Goal: Task Accomplishment & Management: Manage account settings

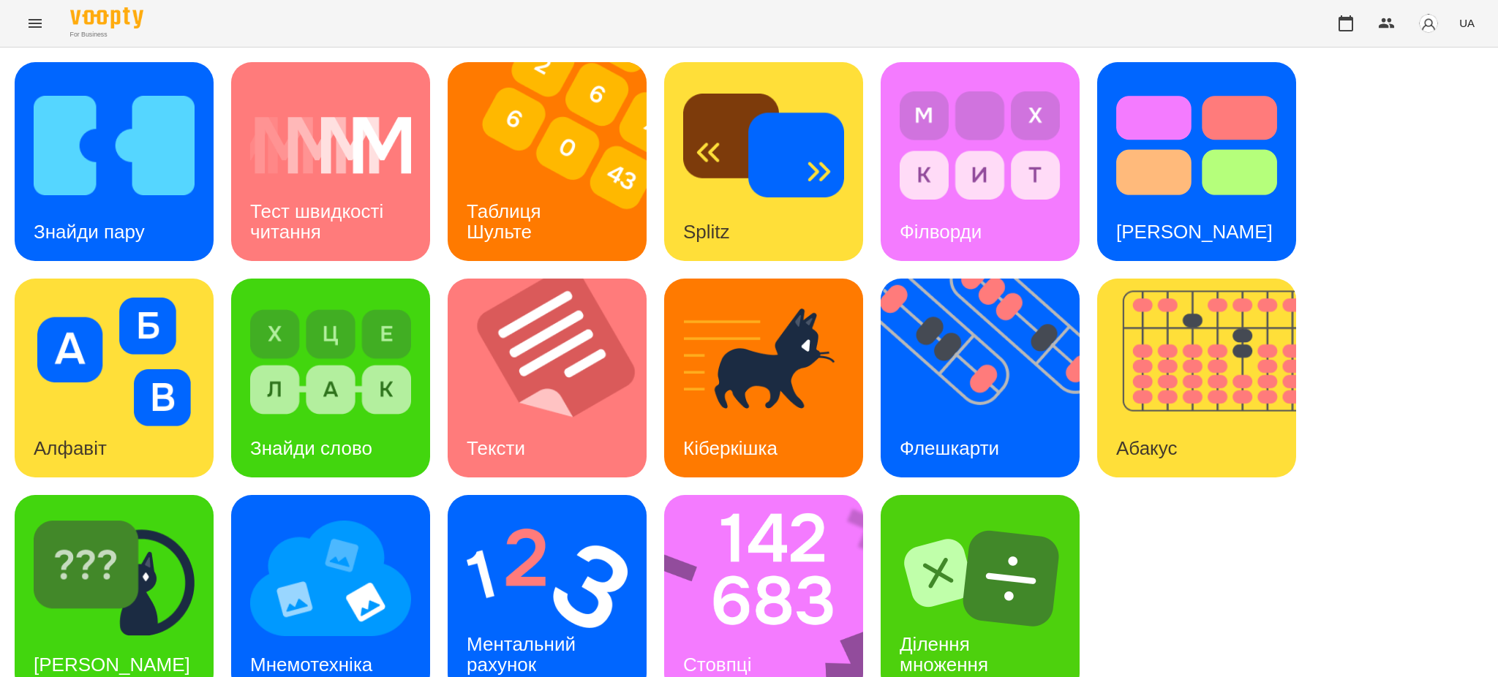
scroll to position [30, 0]
click at [351, 560] on img at bounding box center [330, 578] width 161 height 129
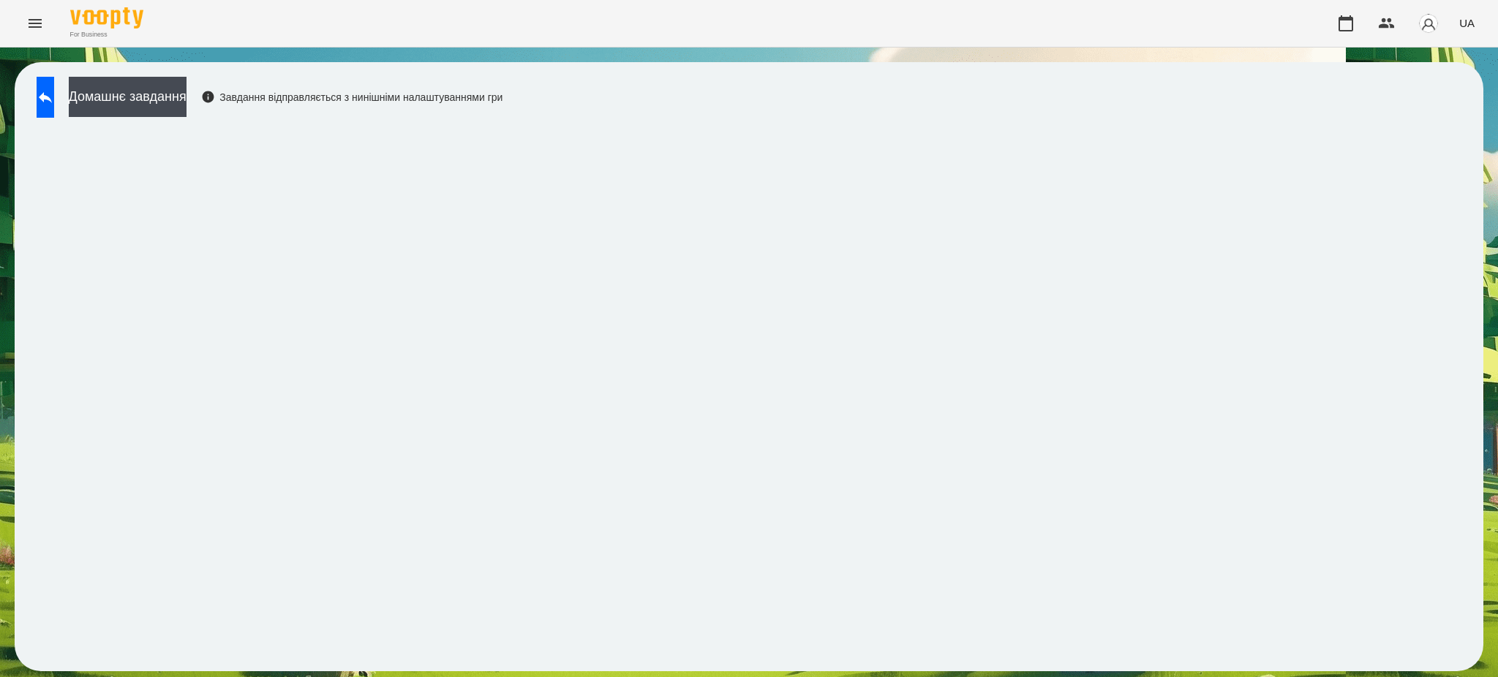
click at [1207, 23] on div "For Business UA" at bounding box center [749, 23] width 1498 height 47
click at [52, 91] on icon at bounding box center [46, 97] width 18 height 18
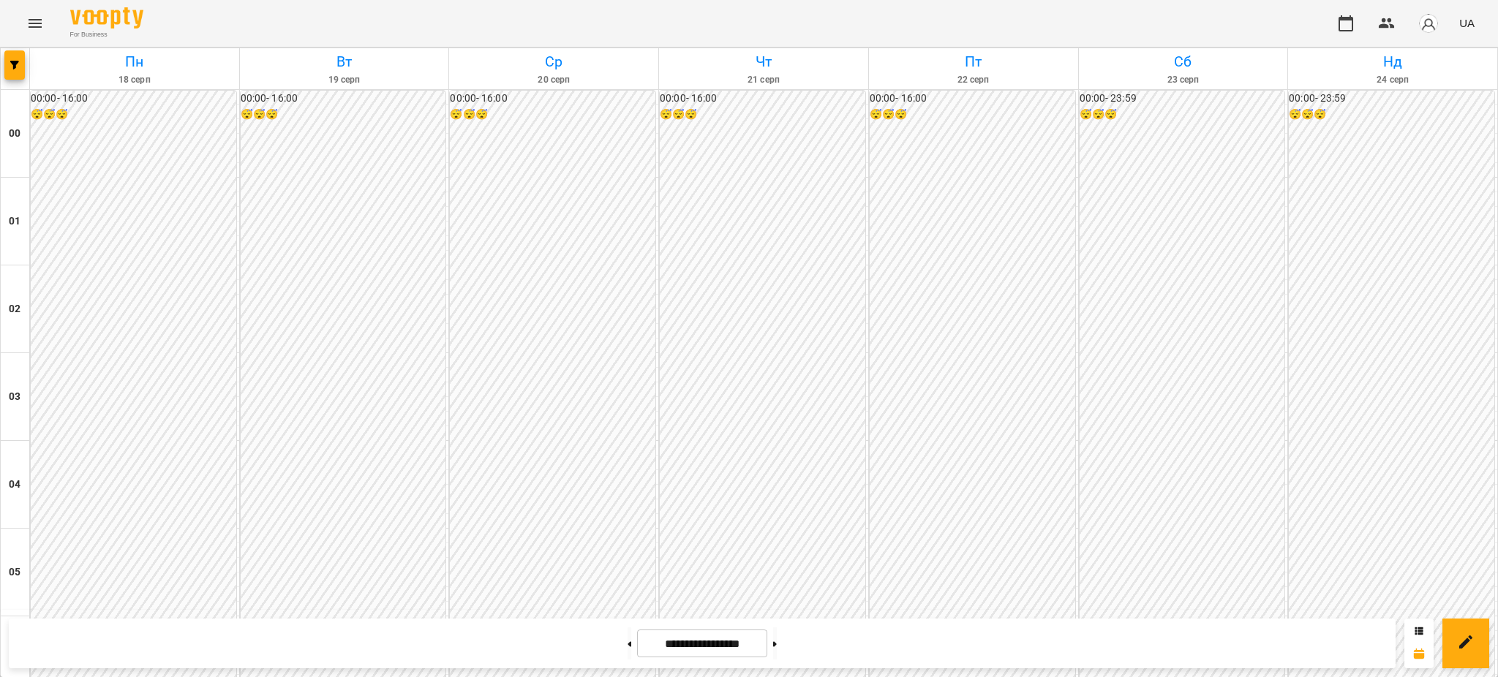
scroll to position [1364, 0]
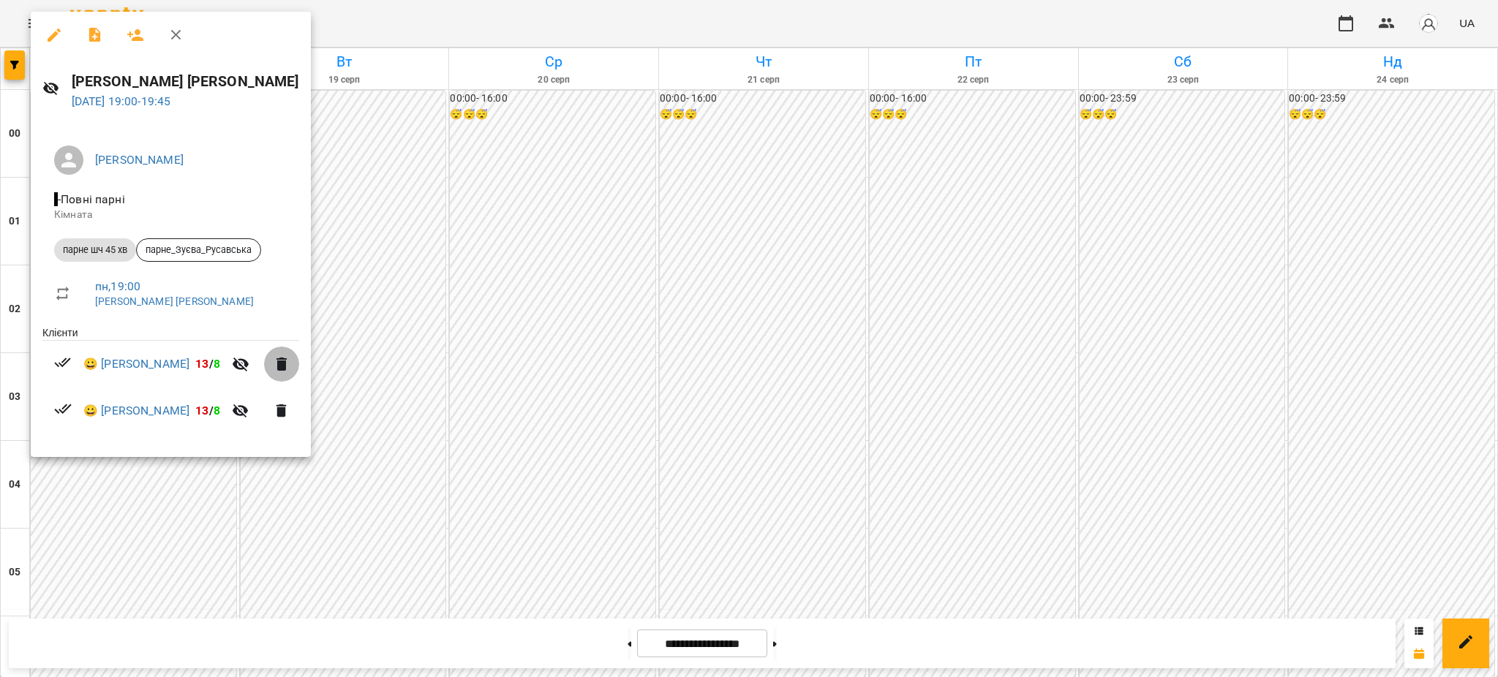
click at [276, 366] on icon "button" at bounding box center [281, 364] width 10 height 13
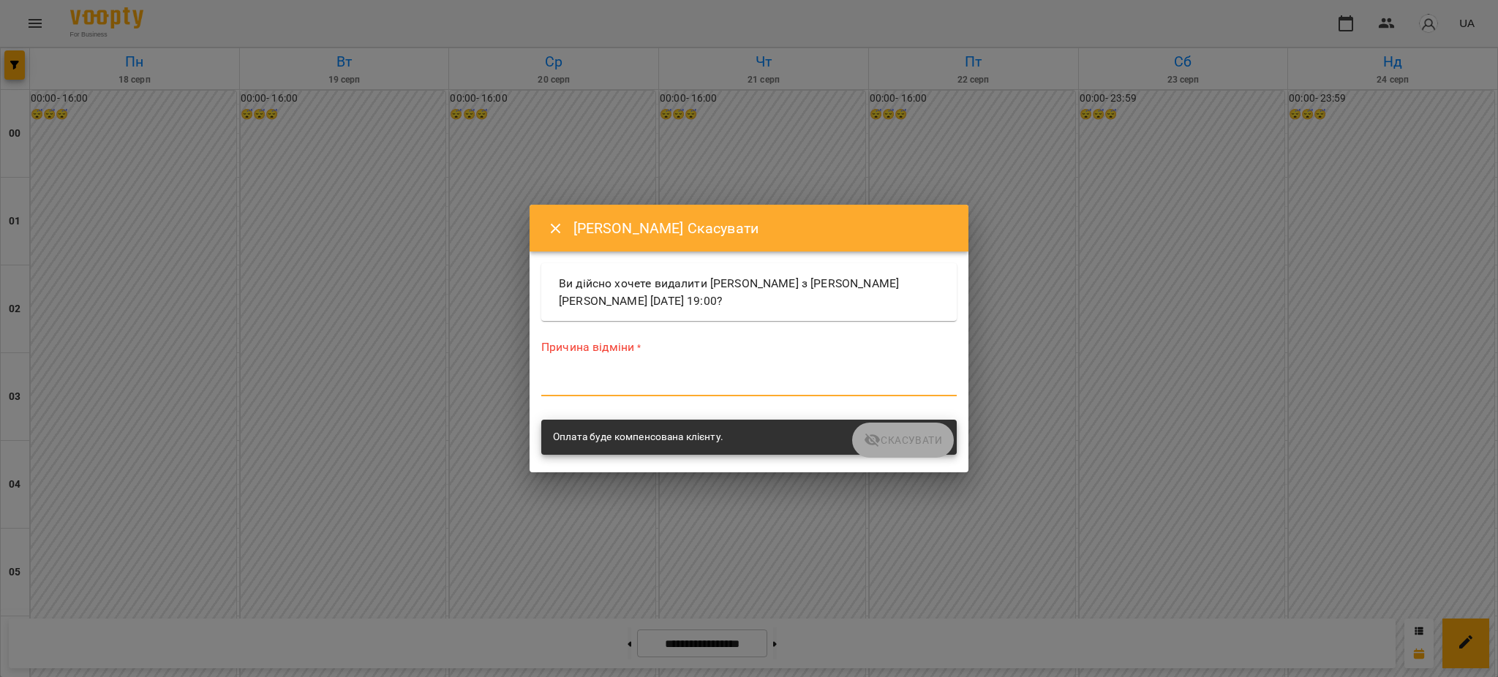
click at [602, 381] on textarea at bounding box center [748, 384] width 415 height 14
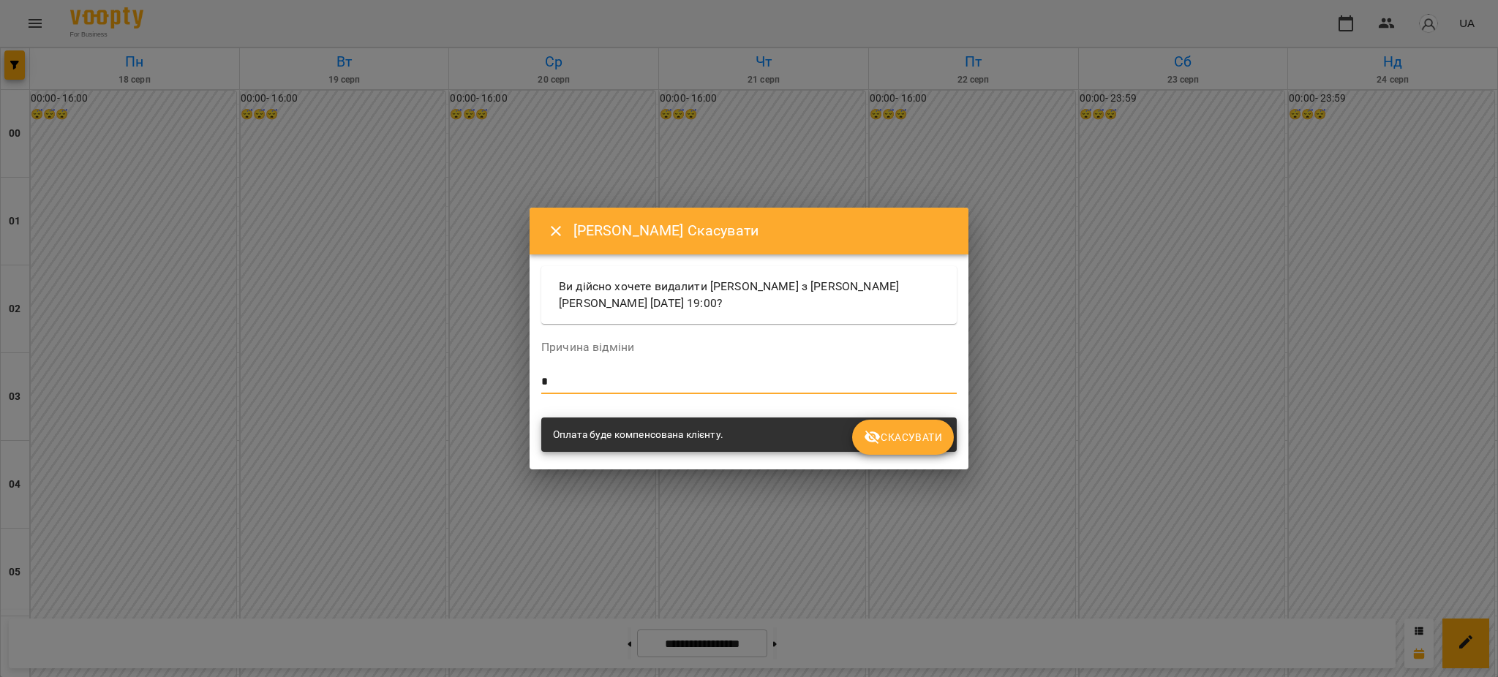
click at [916, 437] on span "Скасувати" at bounding box center [903, 437] width 78 height 18
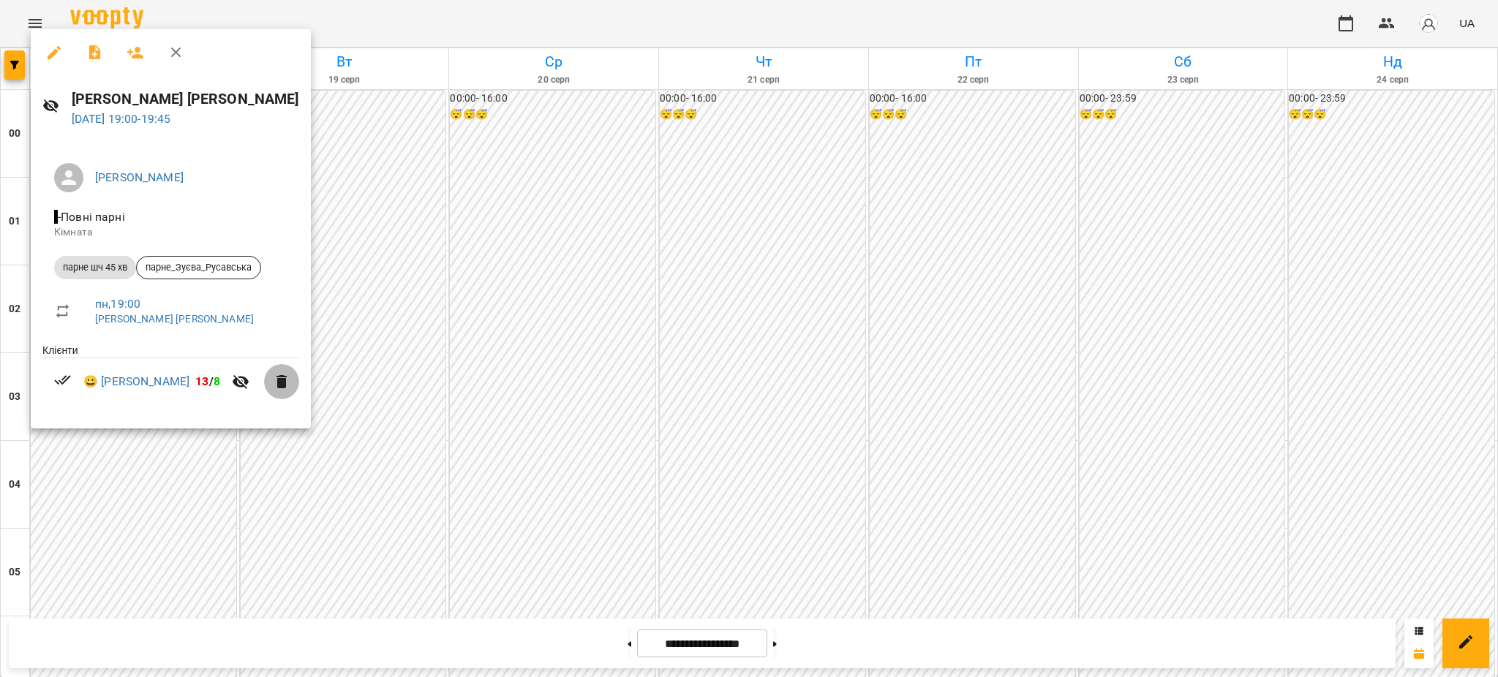
click at [276, 378] on icon "button" at bounding box center [281, 381] width 10 height 13
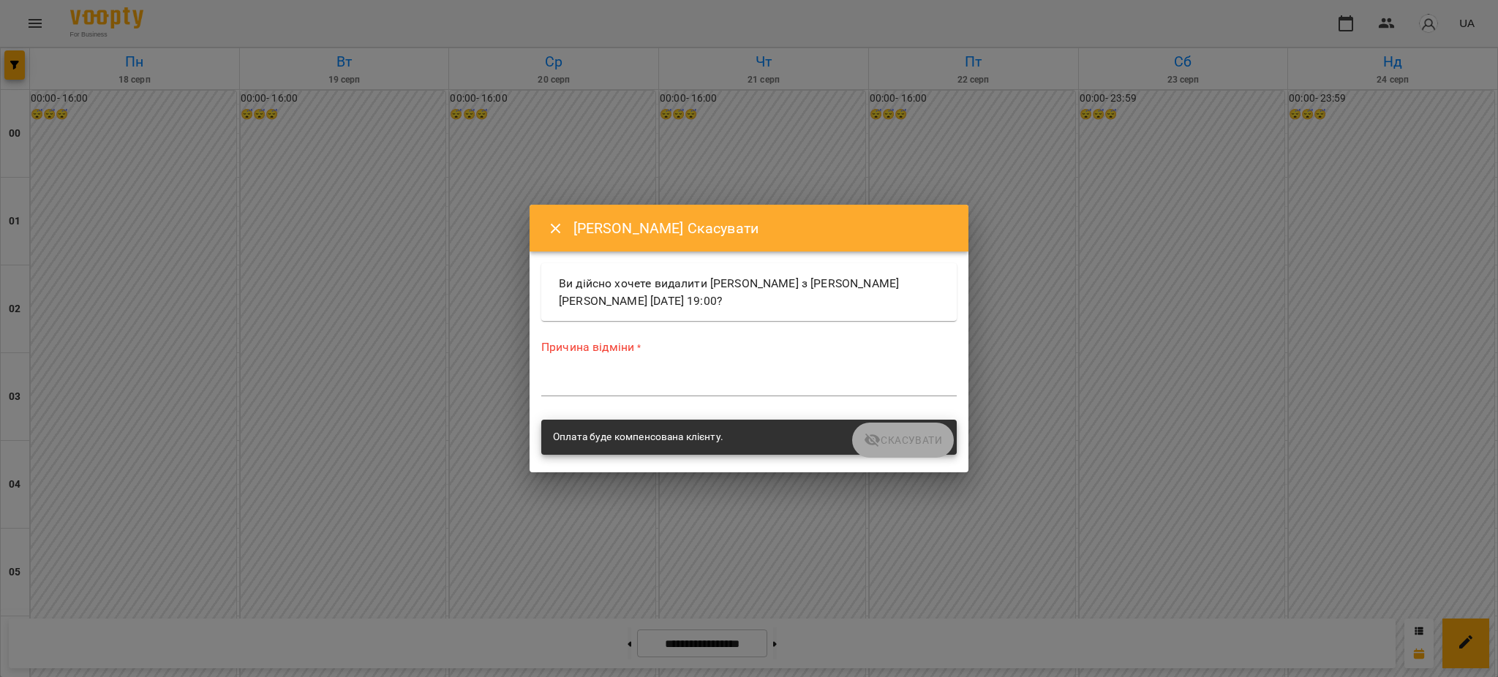
click at [585, 385] on textarea at bounding box center [748, 384] width 415 height 14
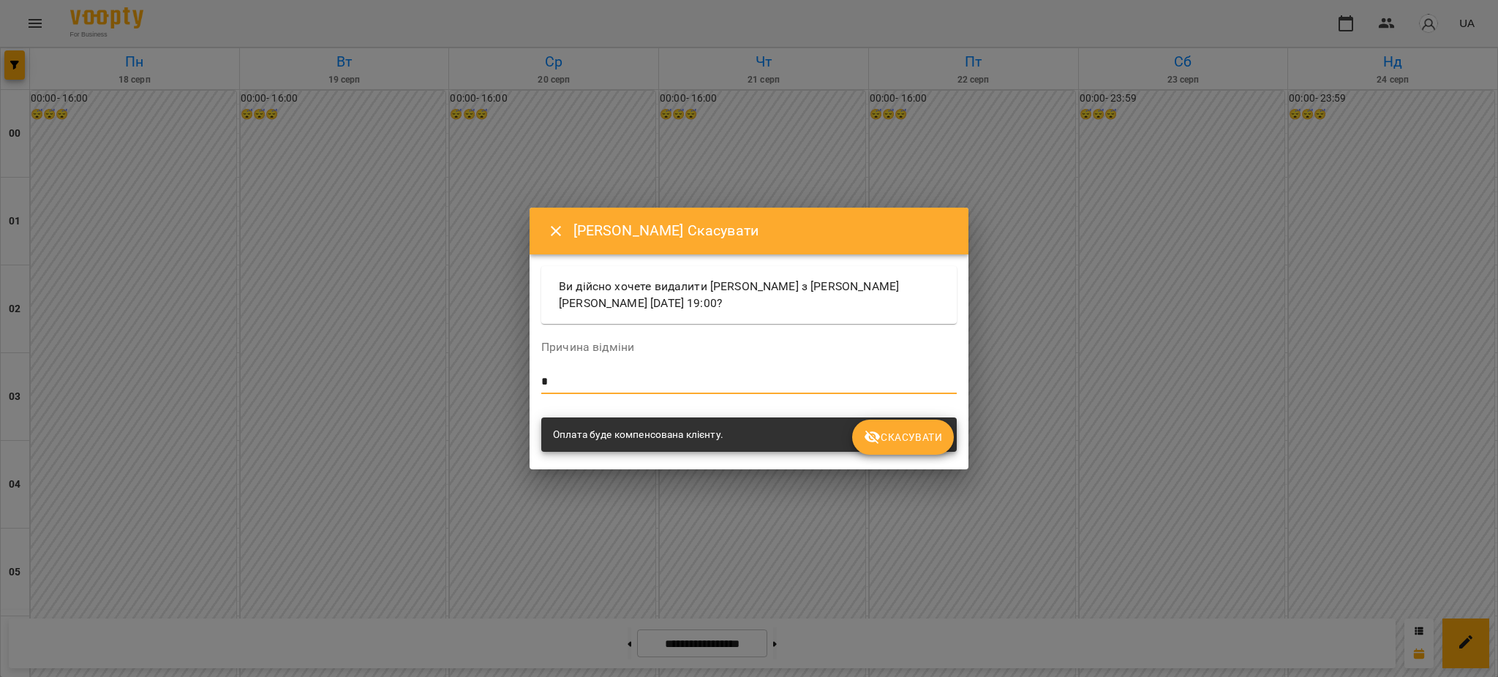
click at [908, 437] on span "Скасувати" at bounding box center [903, 437] width 78 height 18
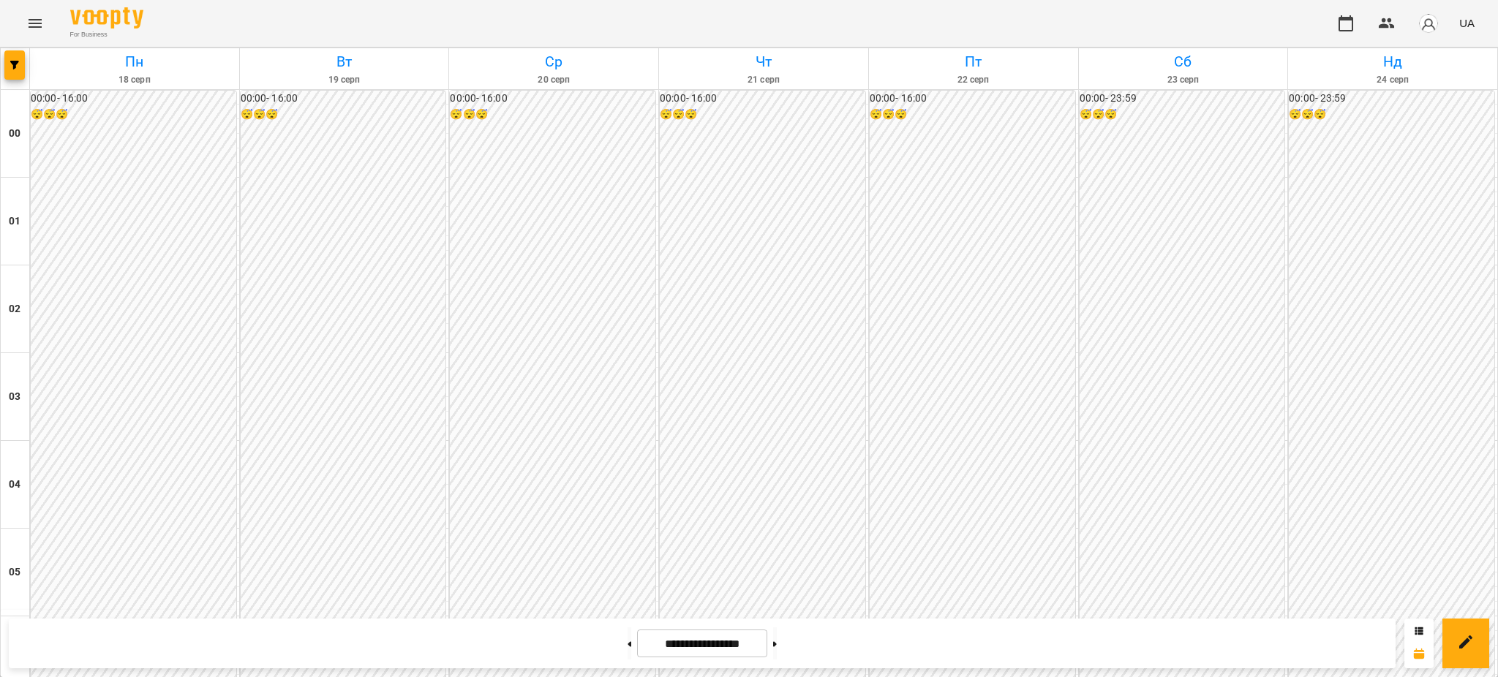
scroll to position [1560, 0]
